Goal: Task Accomplishment & Management: Use online tool/utility

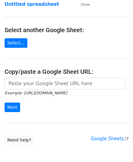
scroll to position [61, 0]
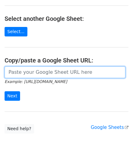
click at [29, 71] on input "url" at bounding box center [65, 72] width 121 height 12
paste input "[URL][DOMAIN_NAME]"
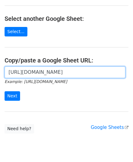
scroll to position [0, 131]
type input "[URL][DOMAIN_NAME]"
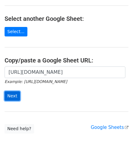
click at [14, 93] on input "Next" at bounding box center [13, 95] width 16 height 9
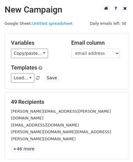
scroll to position [75, 0]
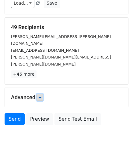
click at [42, 95] on icon at bounding box center [40, 97] width 4 height 4
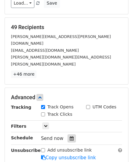
click at [70, 136] on icon at bounding box center [72, 138] width 4 height 4
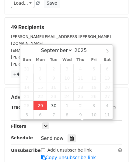
type input "2025-09-29 12:00"
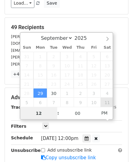
paste input "Hour"
type input "2"
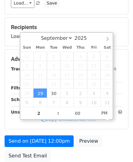
type input "2025-09-29 14:00"
